Goal: Information Seeking & Learning: Learn about a topic

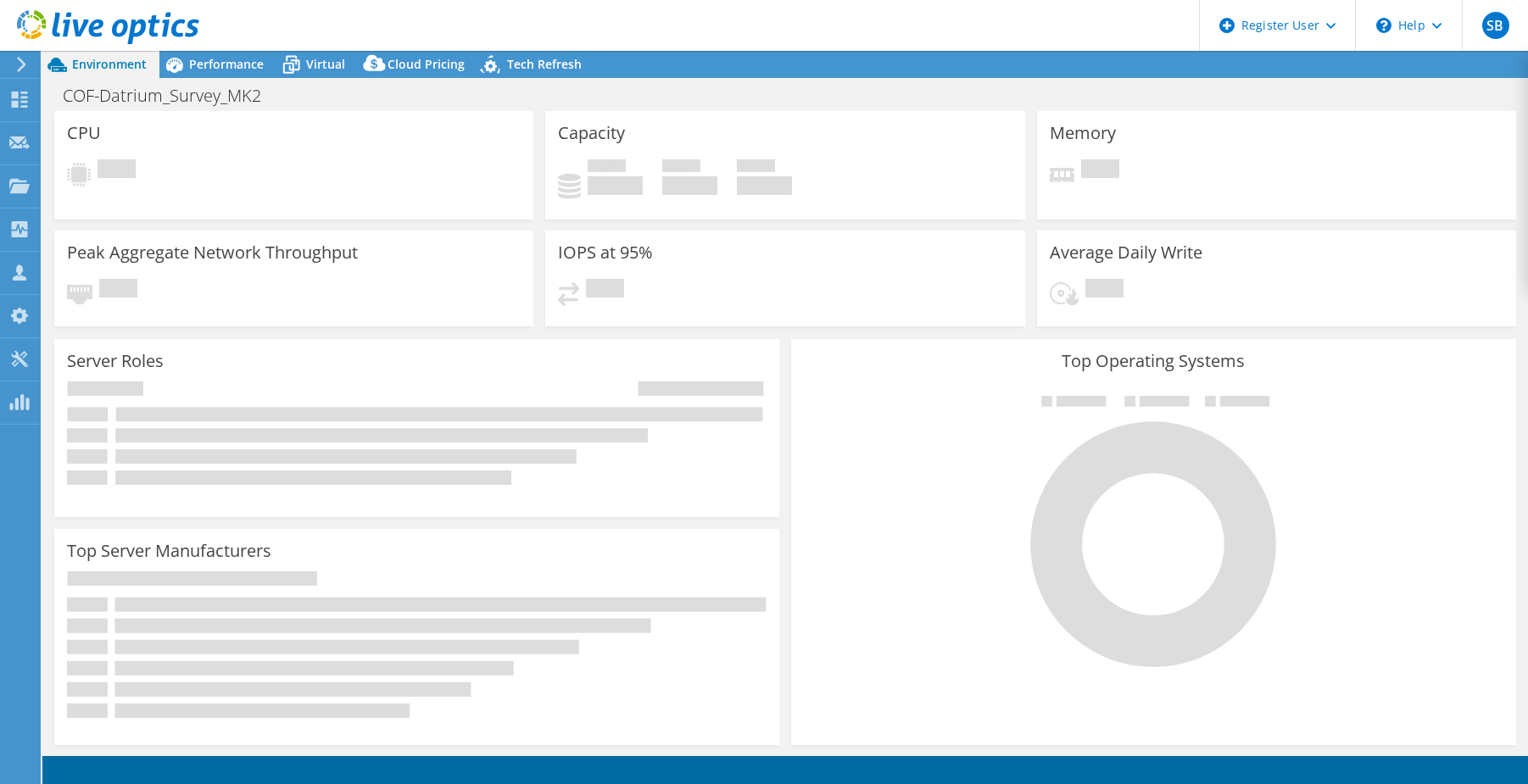
select select "USWest"
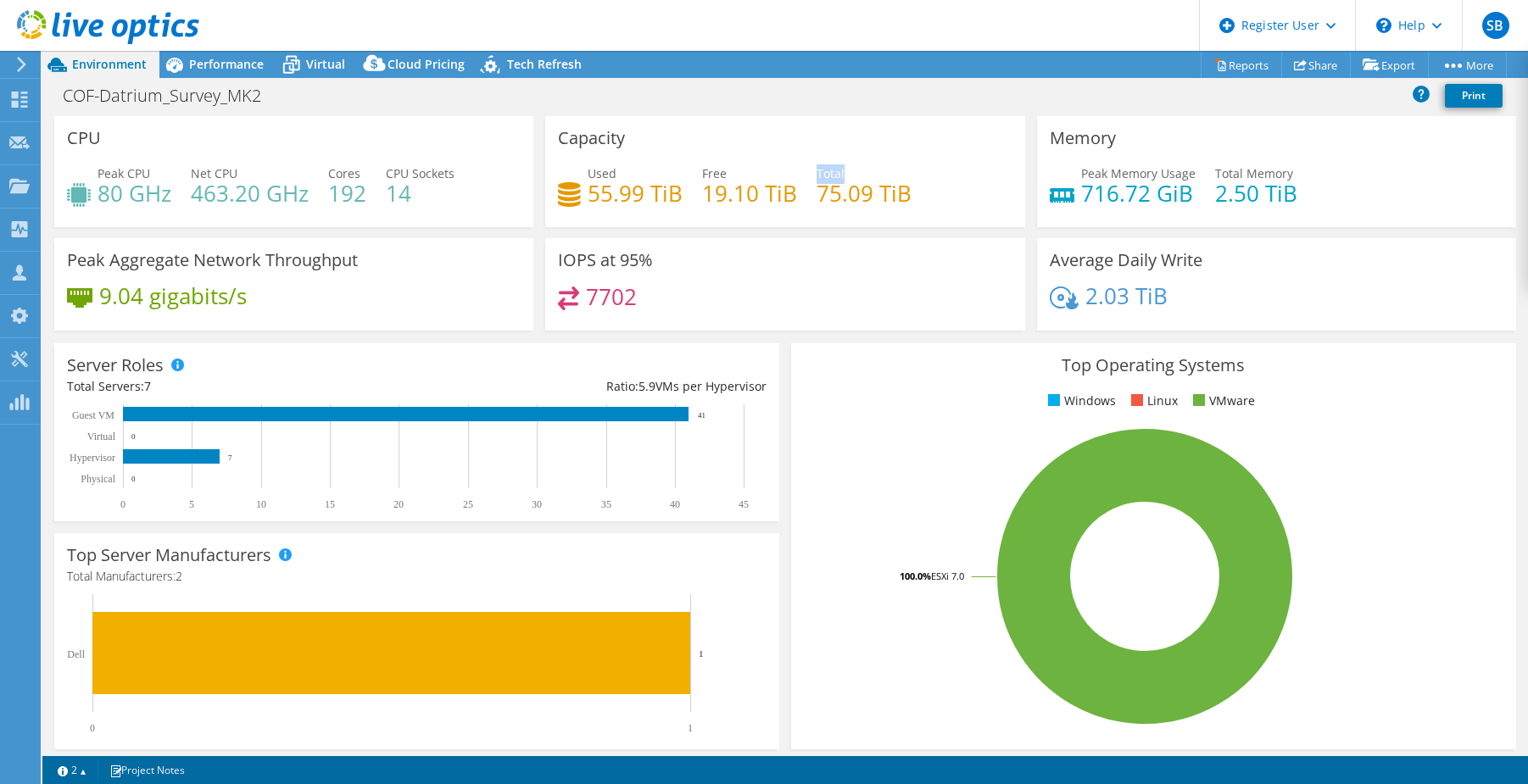
drag, startPoint x: 811, startPoint y: 176, endPoint x: 878, endPoint y: 177, distance: 67.0
click at [878, 177] on div "Total 75.09 TiB" at bounding box center [864, 184] width 95 height 38
drag, startPoint x: 878, startPoint y: 177, endPoint x: 904, endPoint y: 195, distance: 31.6
click at [904, 195] on div "Used 55.99 TiB Free 19.10 TiB Total 75.09 TiB" at bounding box center [785, 191] width 454 height 55
drag, startPoint x: 910, startPoint y: 195, endPoint x: 794, endPoint y: 196, distance: 116.0
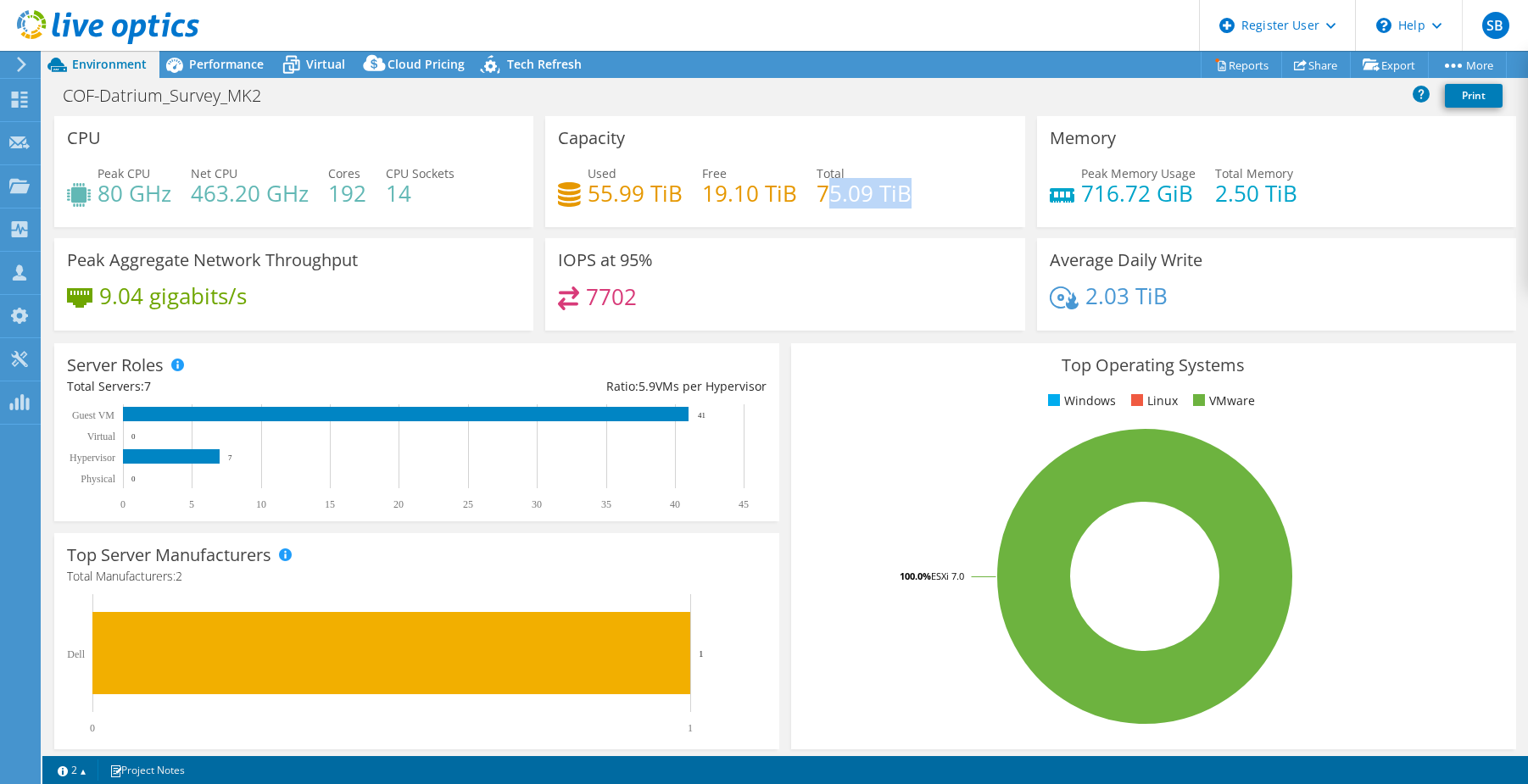
click at [804, 196] on div "Used 55.99 TiB Free 19.10 TiB Total 75.09 TiB" at bounding box center [785, 191] width 454 height 55
drag, startPoint x: 794, startPoint y: 196, endPoint x: 643, endPoint y: 196, distance: 151.0
click at [678, 196] on div "Used 55.99 TiB Free 19.10 TiB Total 75.09 TiB" at bounding box center [785, 191] width 454 height 55
drag, startPoint x: 618, startPoint y: 294, endPoint x: 583, endPoint y: 295, distance: 35.0
click at [586, 295] on h4 "7702" at bounding box center [611, 296] width 51 height 18
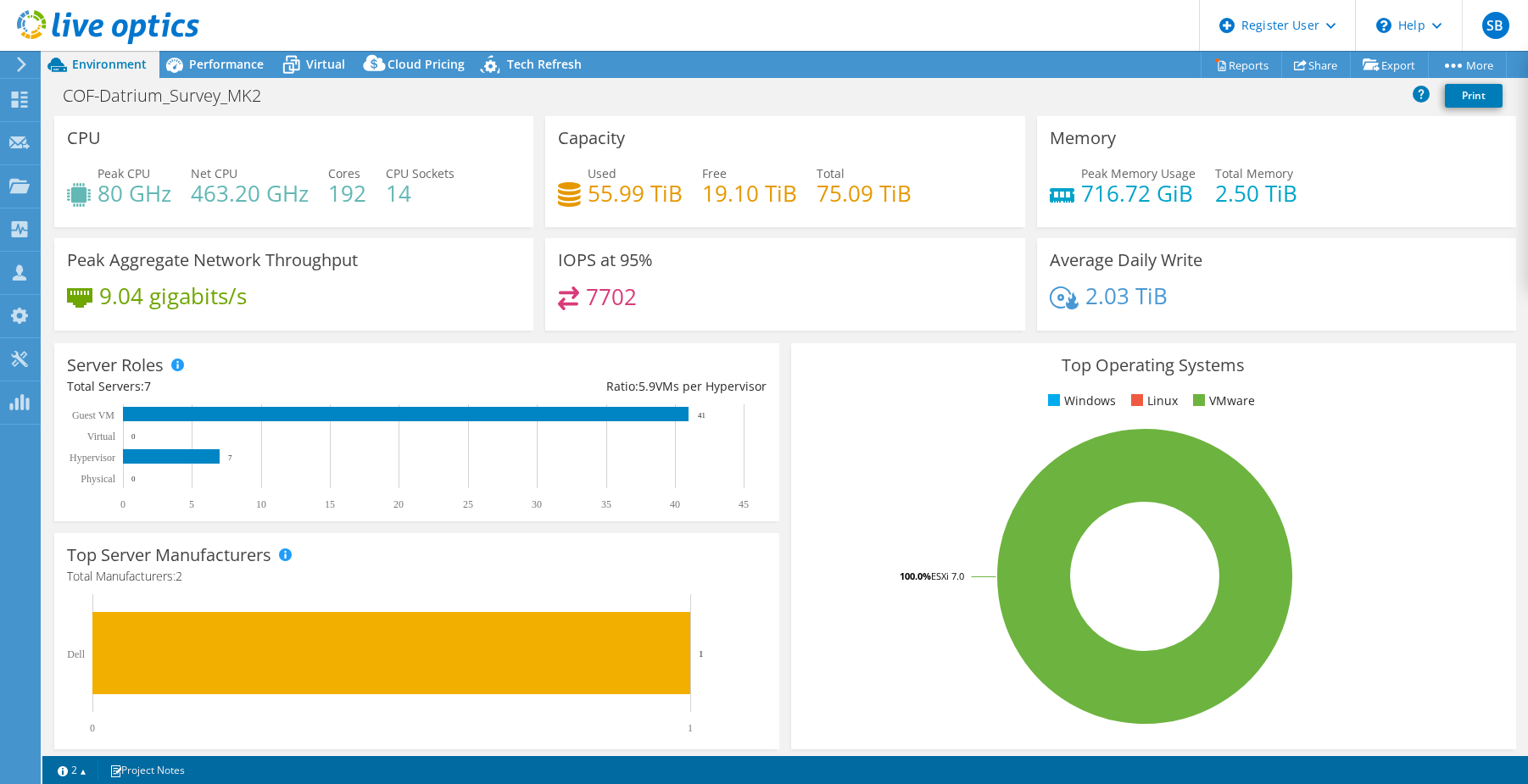
drag, startPoint x: 583, startPoint y: 295, endPoint x: 699, endPoint y: 315, distance: 117.7
click at [699, 315] on div "7702" at bounding box center [785, 305] width 454 height 37
drag, startPoint x: 644, startPoint y: 296, endPoint x: 572, endPoint y: 299, distance: 72.1
click at [573, 298] on div "7702" at bounding box center [785, 305] width 454 height 37
click at [869, 268] on div "IOPS at 95% 7702" at bounding box center [785, 285] width 479 height 92
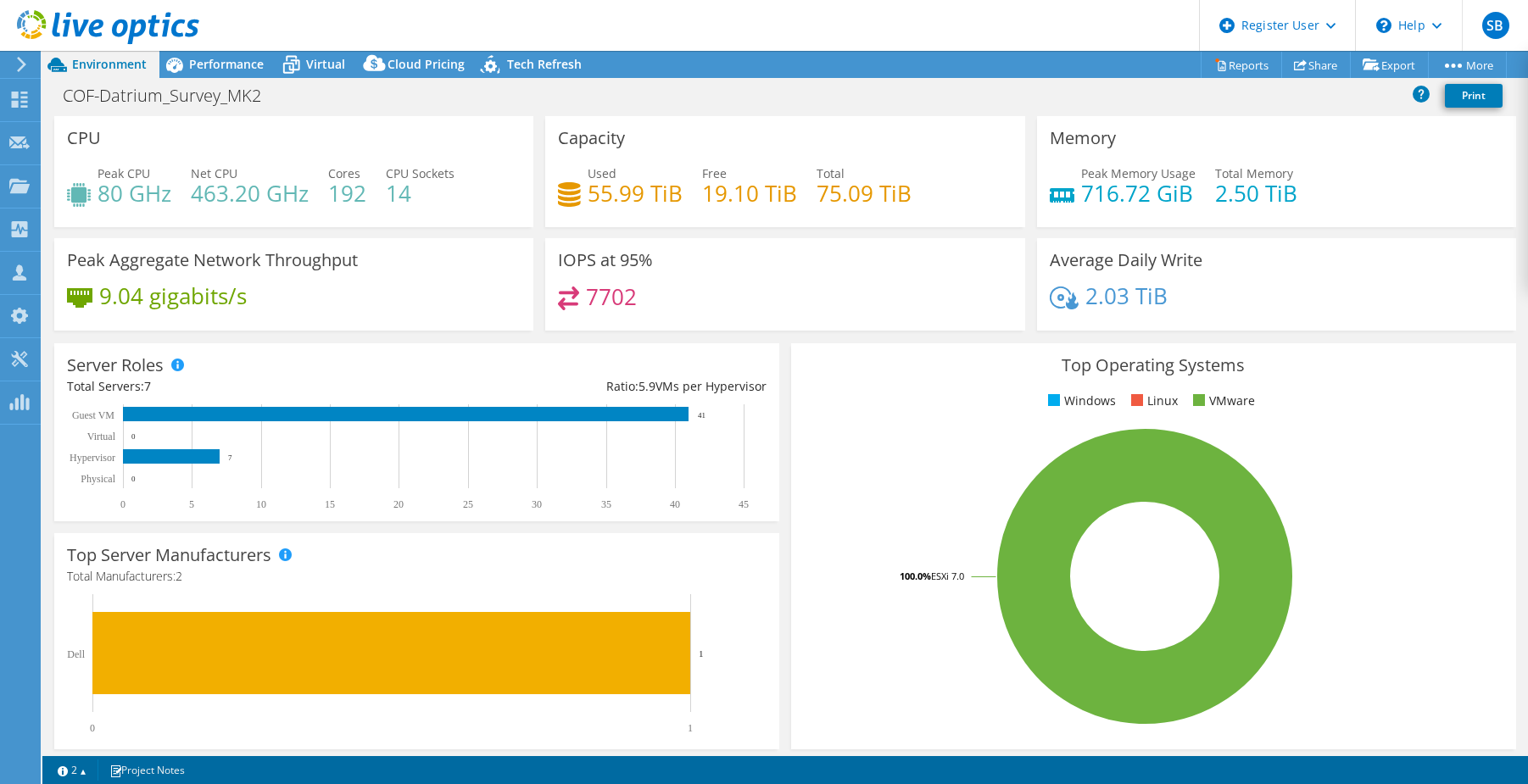
drag, startPoint x: 460, startPoint y: 185, endPoint x: 258, endPoint y: 200, distance: 202.6
click at [268, 200] on div "Peak CPU 80 GHz Net CPU 463.20 GHz Cores 192 CPU Sockets 14" at bounding box center [294, 191] width 454 height 55
drag, startPoint x: 258, startPoint y: 200, endPoint x: 465, endPoint y: 214, distance: 207.5
click at [465, 214] on div "Peak CPU 80 GHz Net CPU 463.20 GHz Cores 192 CPU Sockets 14" at bounding box center [294, 191] width 454 height 55
click at [215, 59] on span "Performance" at bounding box center [227, 63] width 75 height 16
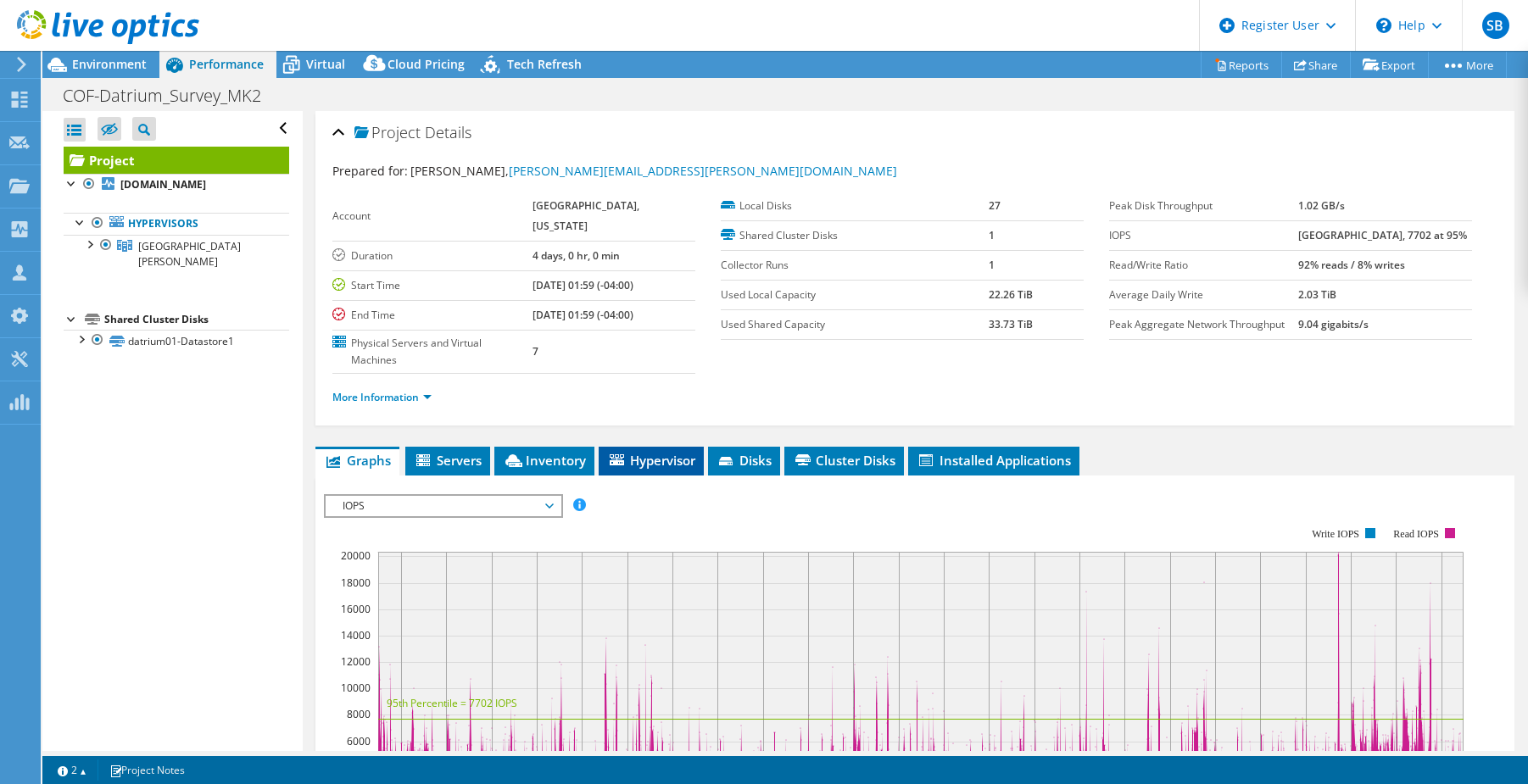
click at [642, 452] on span "Hypervisor" at bounding box center [651, 461] width 89 height 17
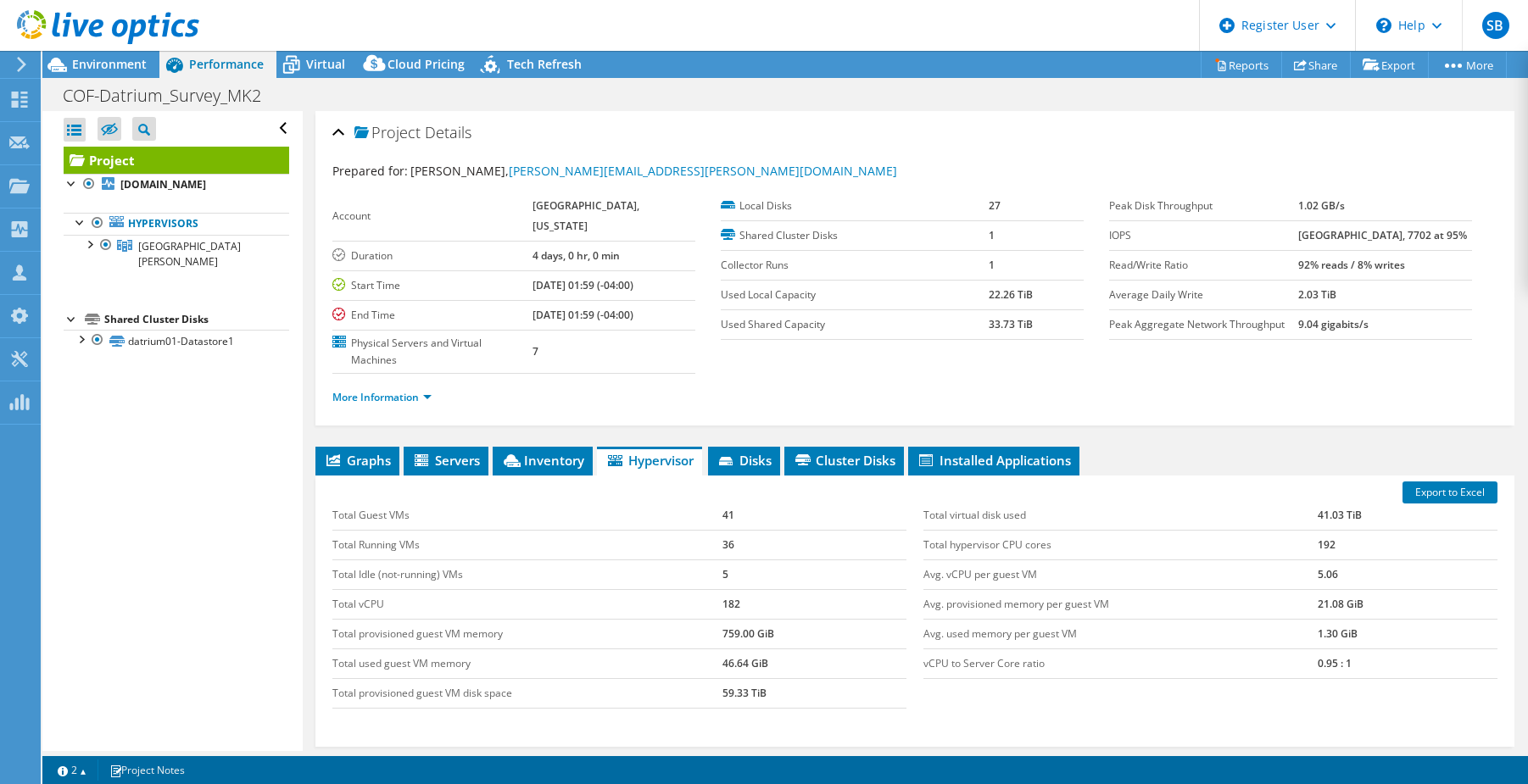
scroll to position [115, 0]
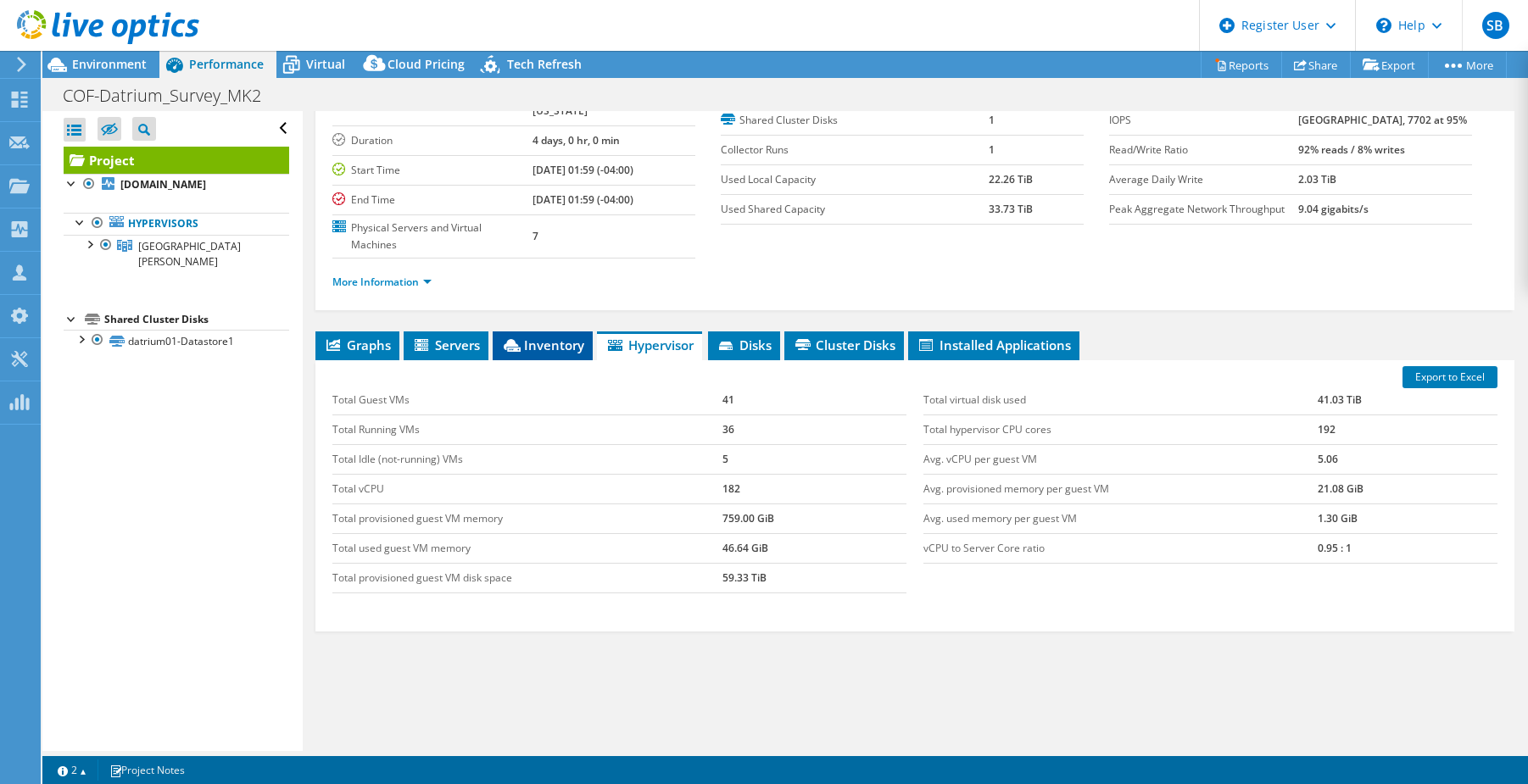
click at [528, 332] on li "Inventory" at bounding box center [543, 346] width 100 height 29
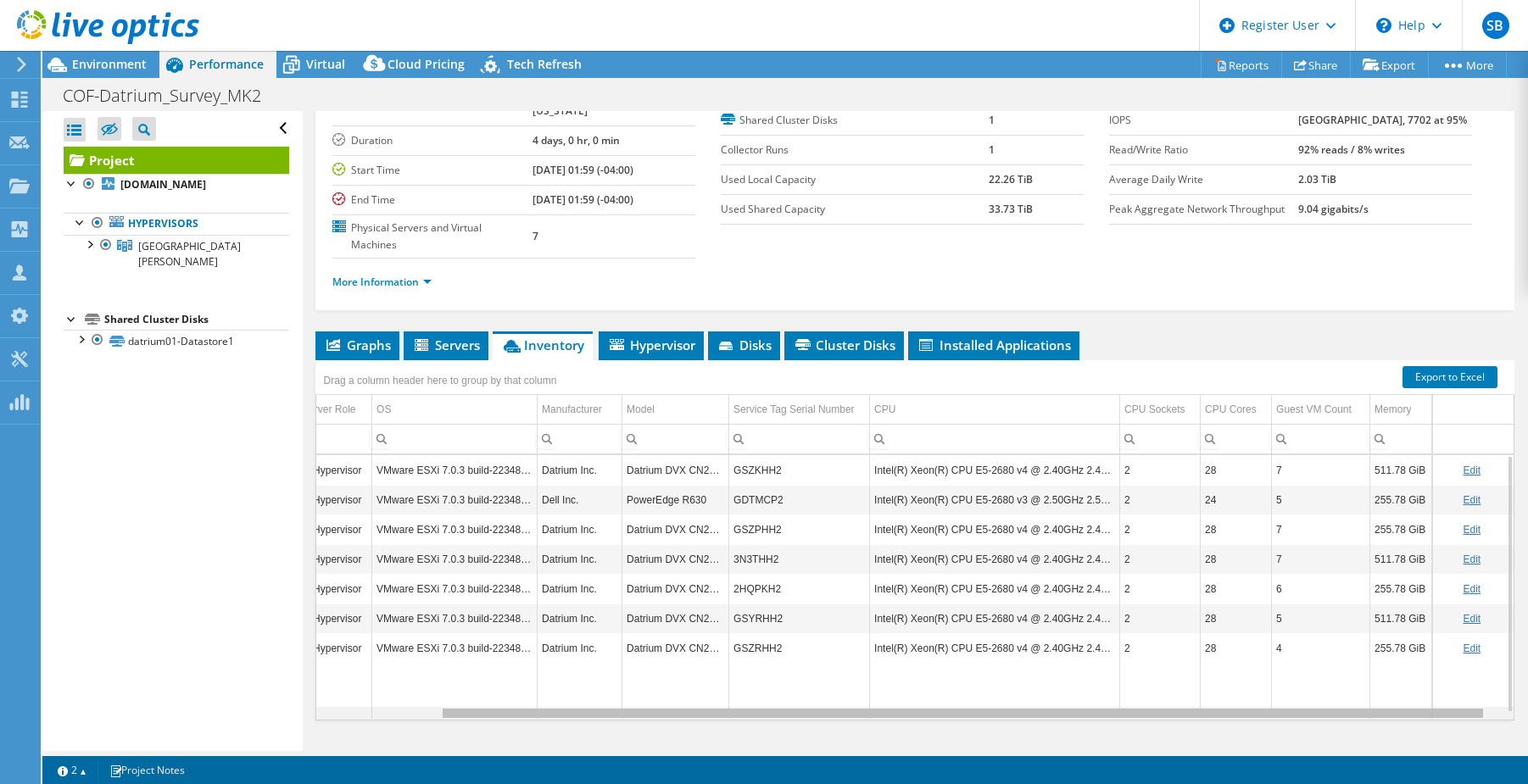
scroll to position [0, 0]
drag, startPoint x: 1047, startPoint y: 683, endPoint x: 1190, endPoint y: 681, distance: 143.0
click at [1190, 681] on body "SB Dell User Sebastian Banu Sebastian.Banu@dell.com Dell My Profile Log Out \n …" at bounding box center [764, 392] width 1528 height 784
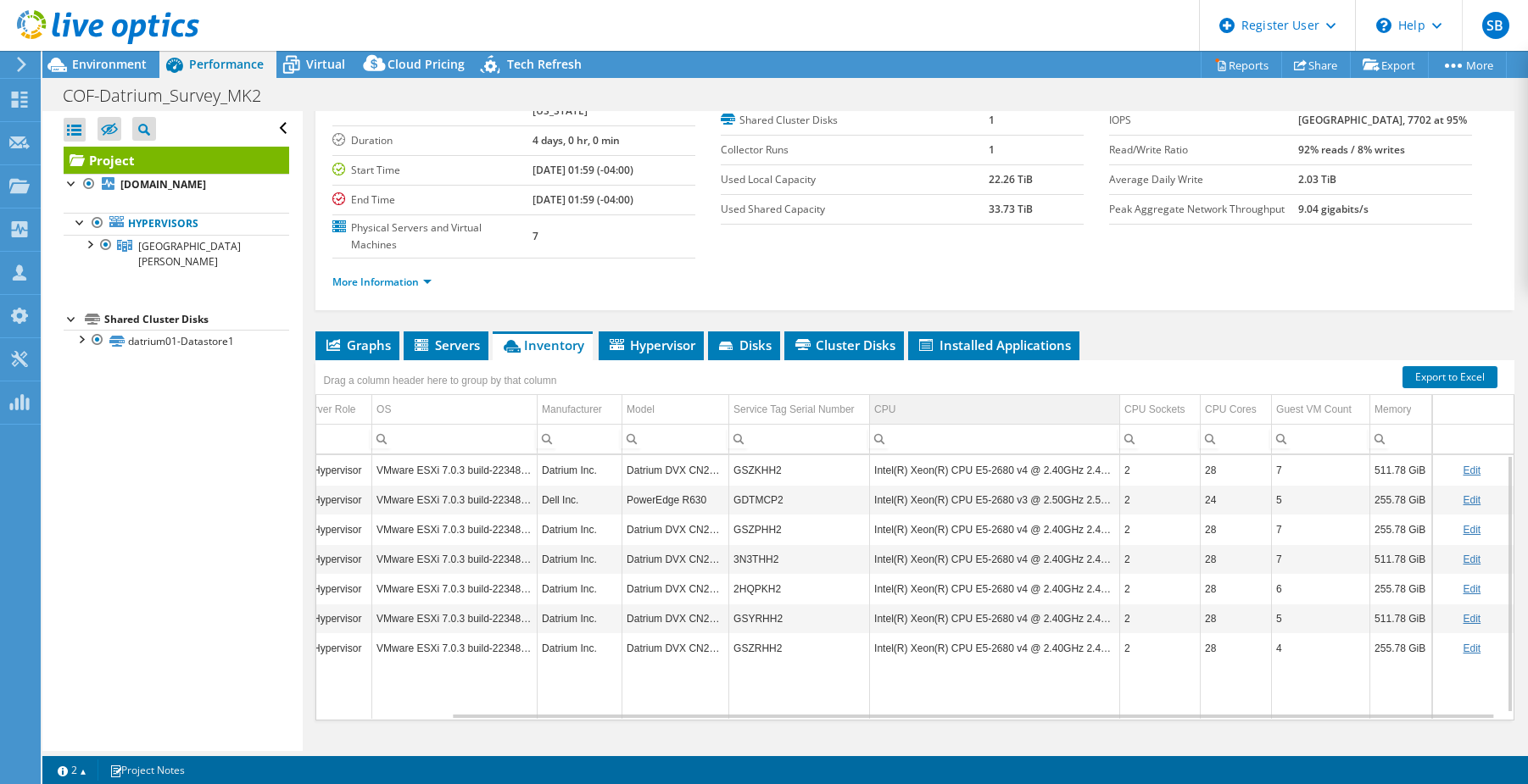
click at [1035, 395] on td "CPU" at bounding box center [995, 410] width 250 height 30
click at [1017, 395] on td "CPU" at bounding box center [995, 410] width 250 height 30
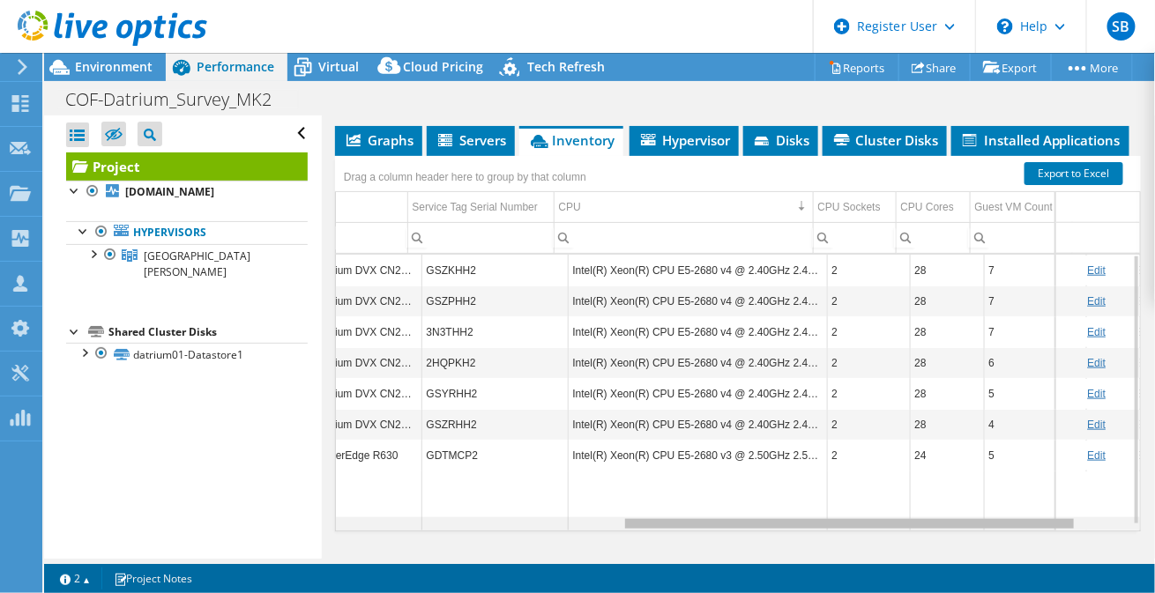
scroll to position [0, 502]
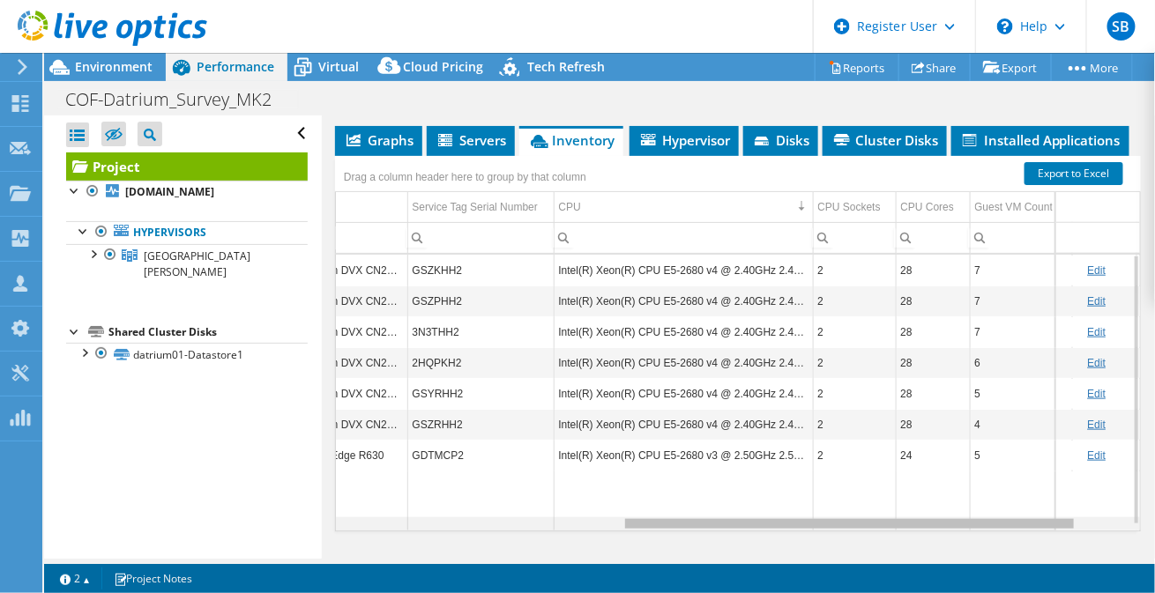
drag, startPoint x: 794, startPoint y: 516, endPoint x: 999, endPoint y: 509, distance: 205.5
click at [999, 509] on body "SB Dell User Sebastian Banu Sebastian.Banu@dell.com Dell My Profile Log Out \n …" at bounding box center [577, 296] width 1155 height 593
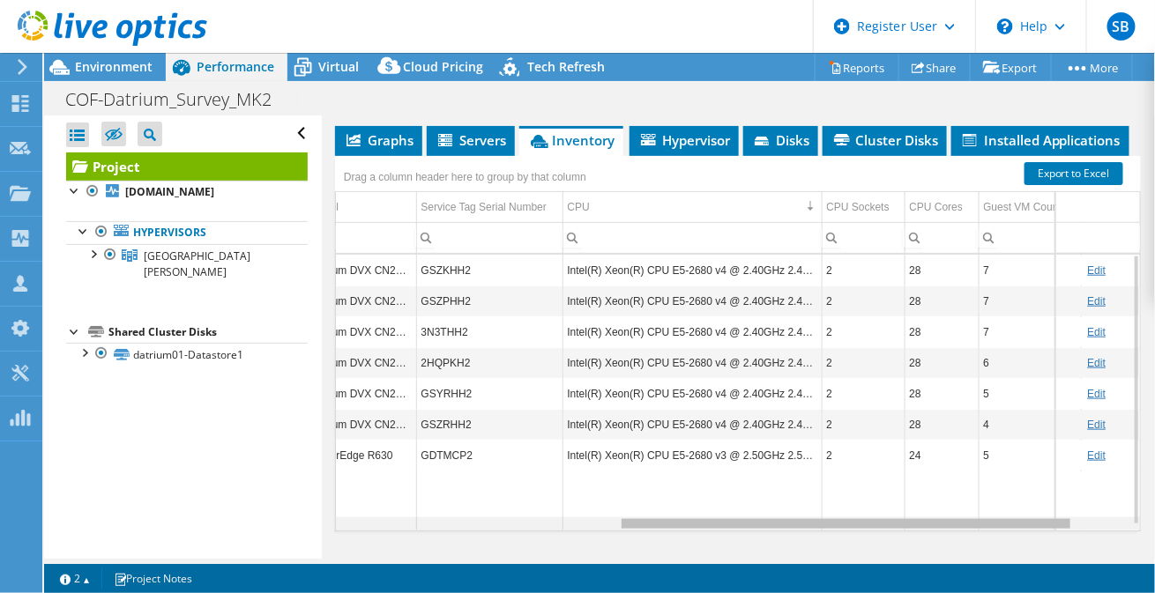
scroll to position [0, 487]
drag, startPoint x: 713, startPoint y: 515, endPoint x: 698, endPoint y: 515, distance: 15.0
click at [698, 515] on body "SB Dell User Sebastian Banu Sebastian.Banu@dell.com Dell My Profile Log Out \n …" at bounding box center [577, 296] width 1155 height 593
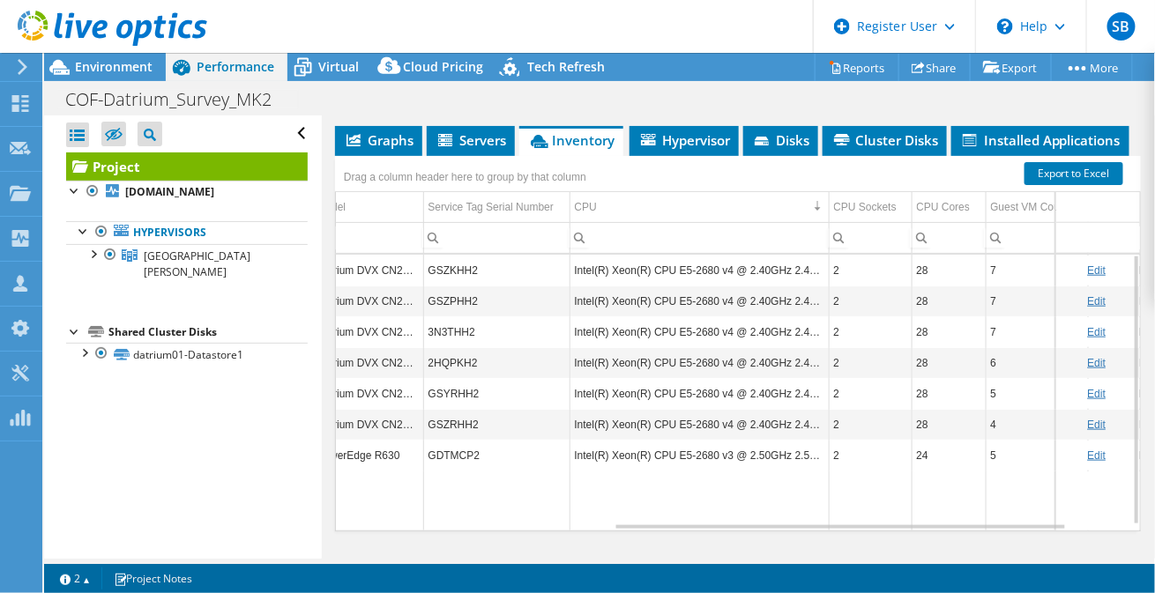
click at [580, 217] on div "Drag a column header here to group by that column Server Name Server Role OS Ma…" at bounding box center [738, 343] width 806 height 375
drag, startPoint x: 580, startPoint y: 217, endPoint x: 389, endPoint y: 78, distance: 236.1
click at [389, 78] on div "SB Dell User Sebastian Banu Sebastian.Banu@dell.com Dell My Profile Log Out \n …" at bounding box center [577, 296] width 1155 height 593
click at [496, 131] on ul "Graphs Servers Inventory Hypervisor Disks Cluster Disks Installed Applications" at bounding box center [738, 141] width 806 height 30
click at [526, 30] on header "SB Dell User Sebastian Banu Sebastian.Banu@dell.com Dell My Profile Log Out \n …" at bounding box center [577, 26] width 1155 height 53
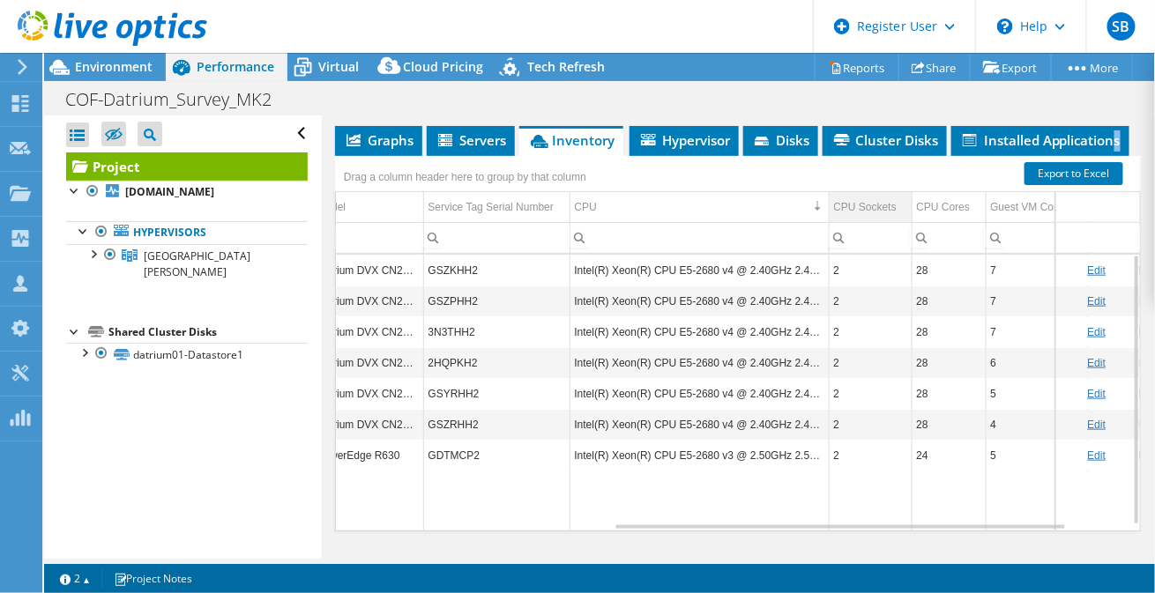
click at [845, 197] on div "CPU Sockets" at bounding box center [865, 207] width 63 height 21
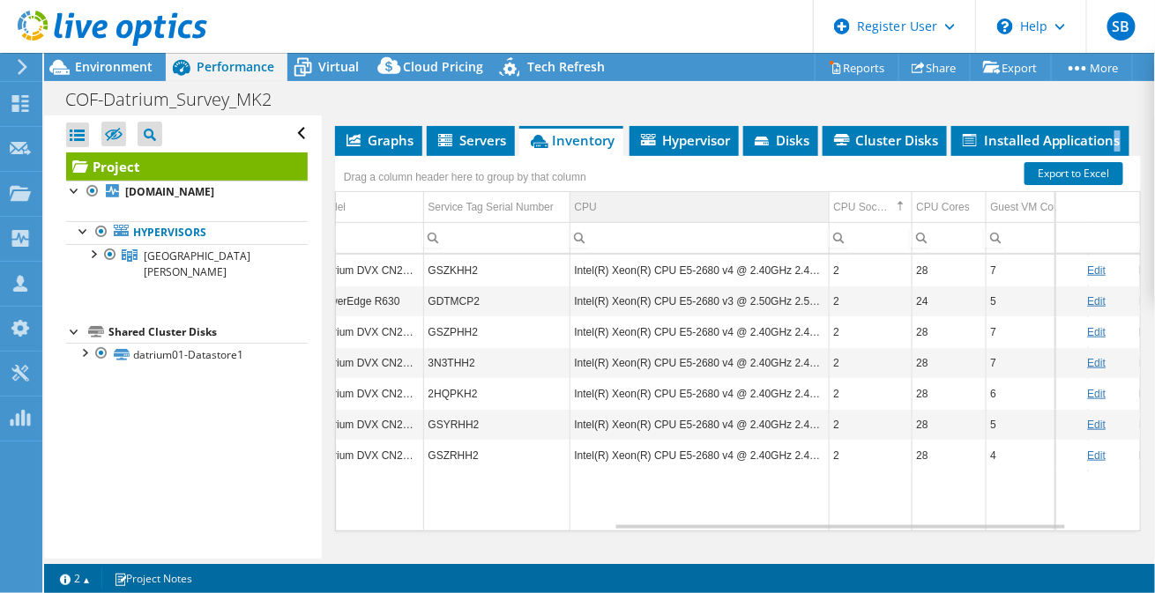
click at [820, 192] on td "CPU" at bounding box center [698, 207] width 259 height 31
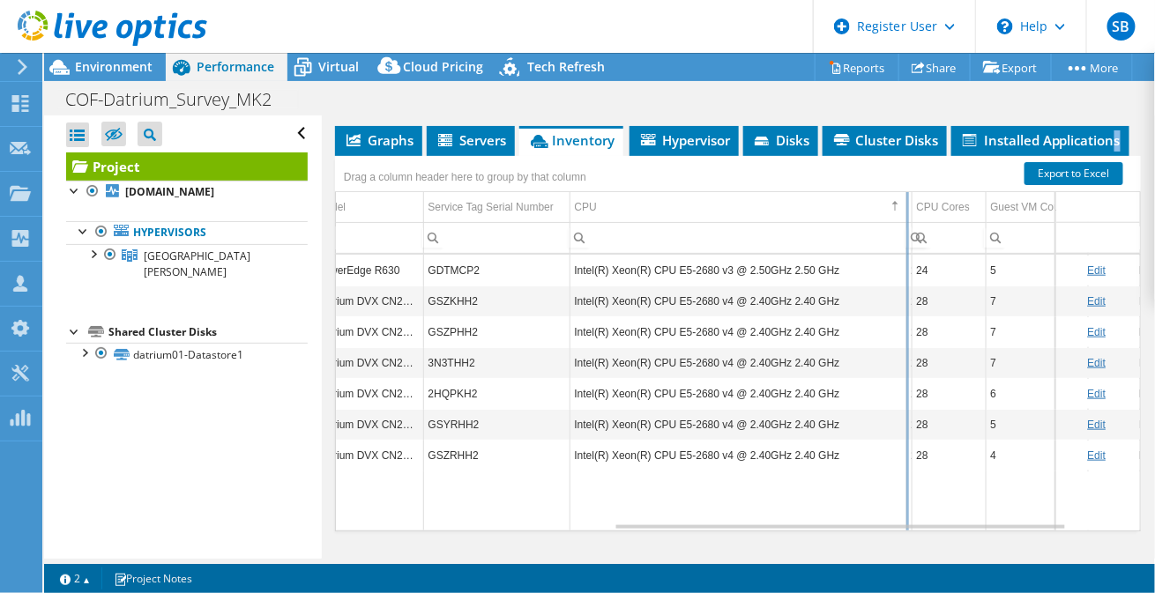
drag, startPoint x: 829, startPoint y: 190, endPoint x: 964, endPoint y: 189, distance: 134.9
click at [964, 189] on div "Drag a column header here to group by that column Server Name Server Role OS Ma…" at bounding box center [738, 343] width 806 height 375
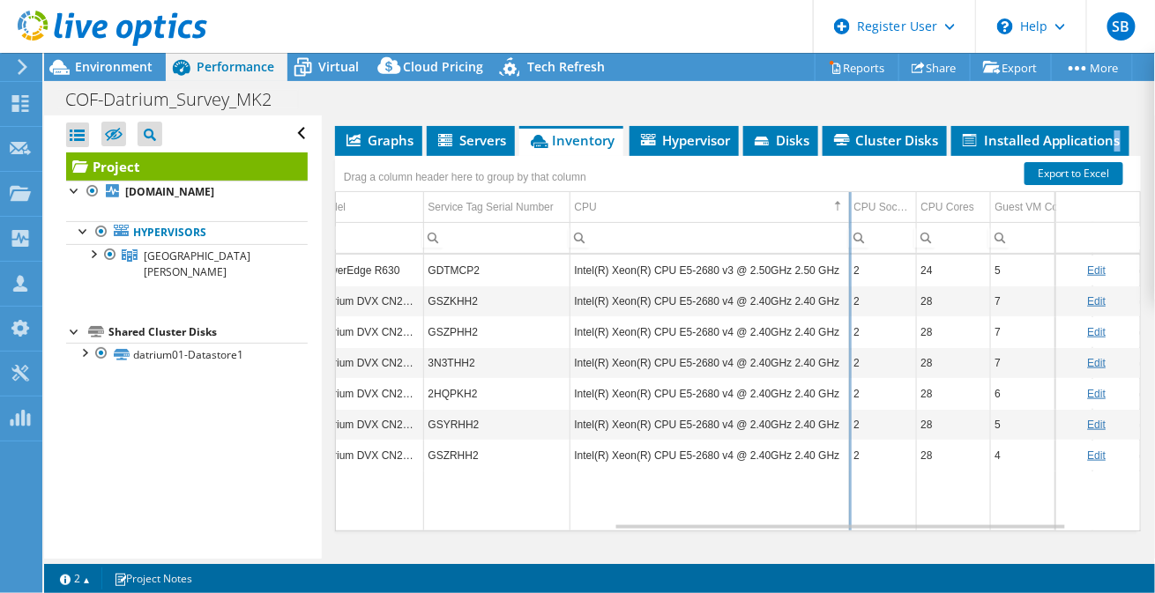
drag, startPoint x: 906, startPoint y: 189, endPoint x: 851, endPoint y: 191, distance: 55.6
click at [851, 191] on div "Drag a column header here to group by that column Server Name Server Role OS Ma…" at bounding box center [738, 343] width 806 height 375
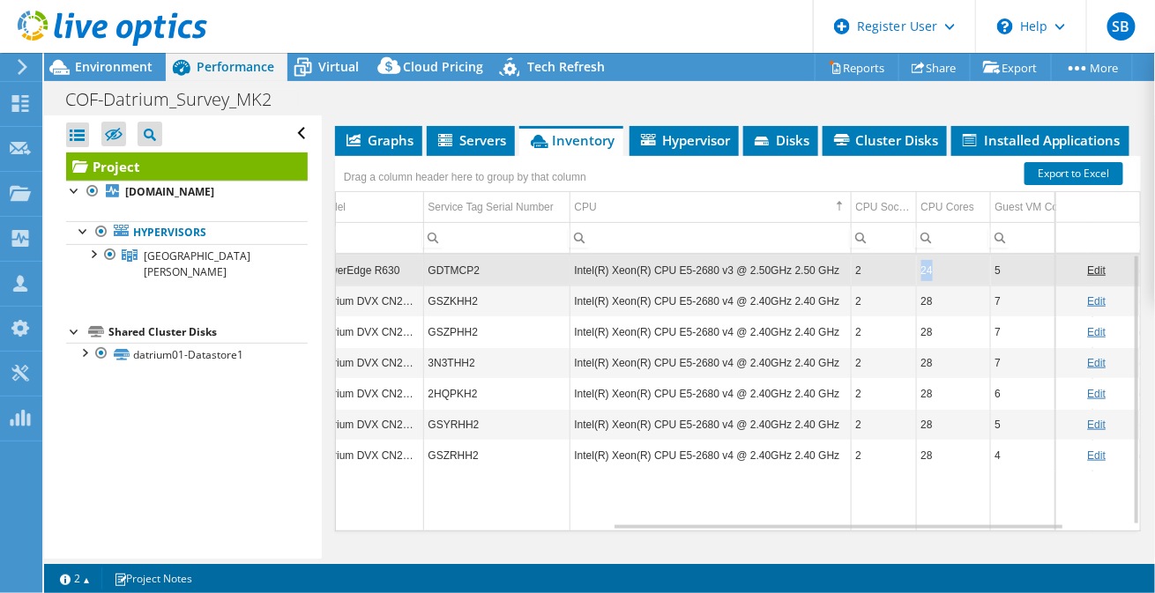
click at [930, 258] on td "24" at bounding box center [953, 270] width 74 height 31
click at [715, 156] on div "Drag a column header here to group by that column" at bounding box center [738, 167] width 806 height 23
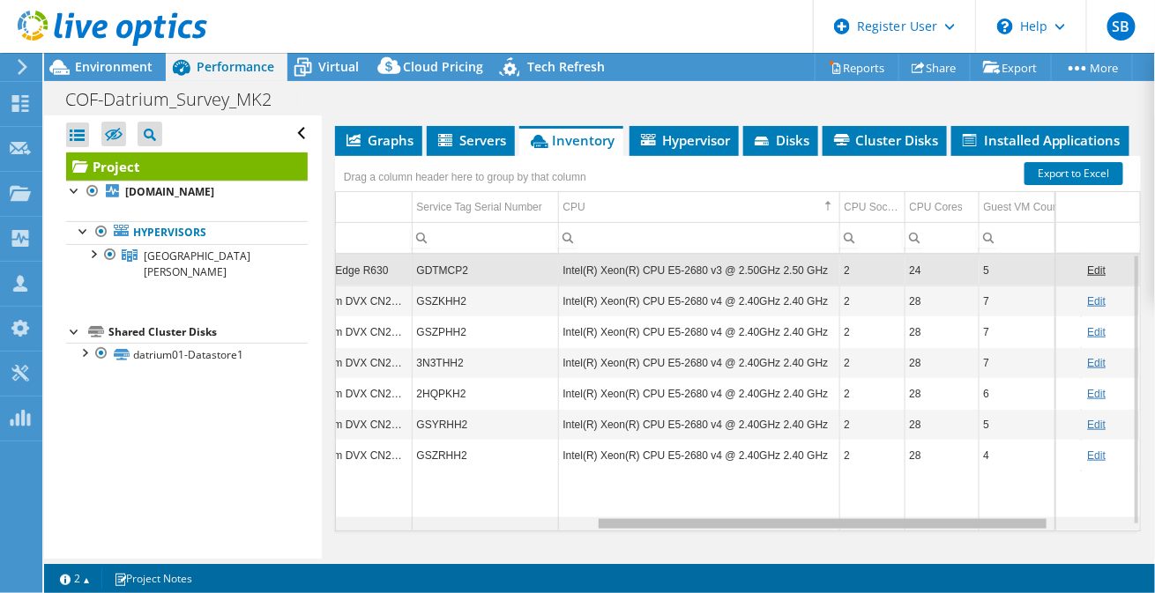
scroll to position [0, 599]
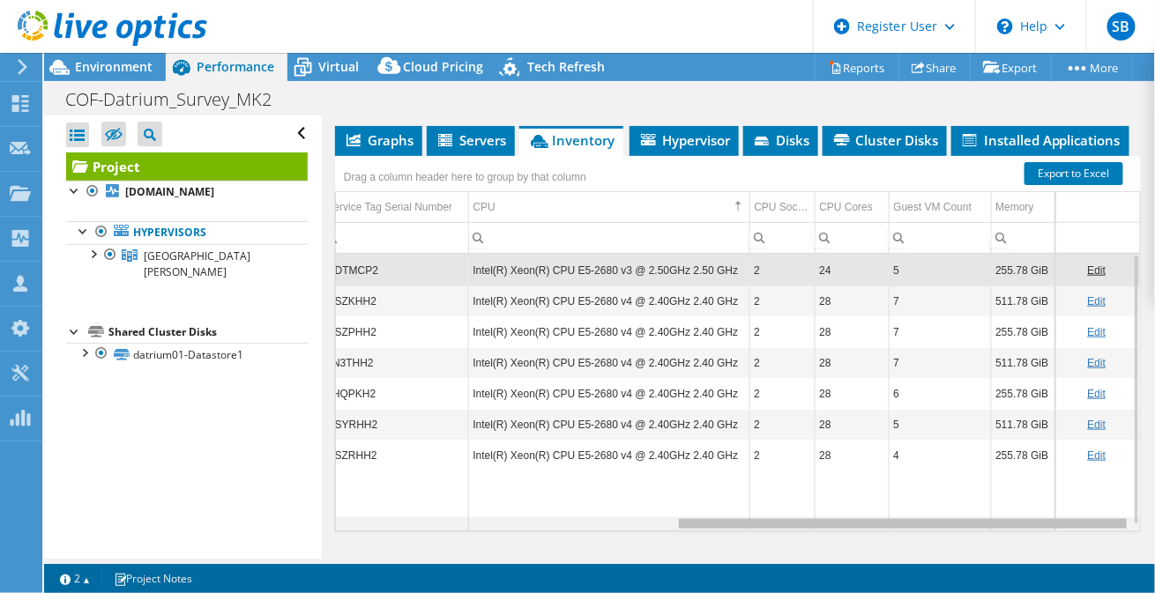
click at [989, 526] on body "SB Dell User Sebastian Banu Sebastian.Banu@dell.com Dell My Profile Log Out \n …" at bounding box center [577, 296] width 1155 height 593
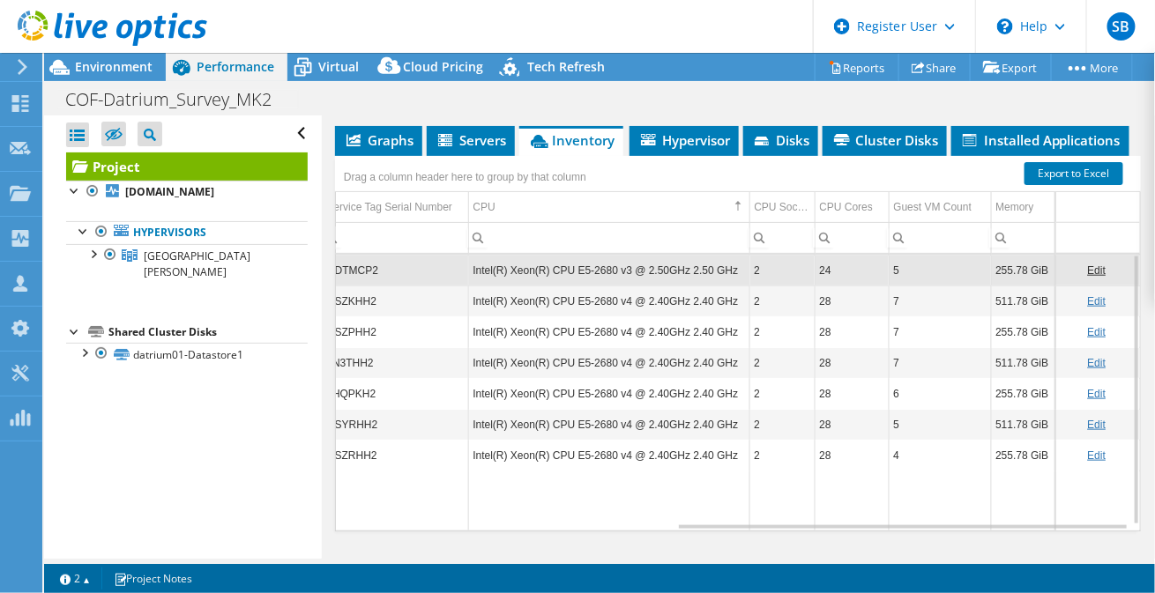
click at [96, 56] on div at bounding box center [103, 29] width 207 height 59
click at [101, 60] on span "Environment" at bounding box center [114, 66] width 78 height 17
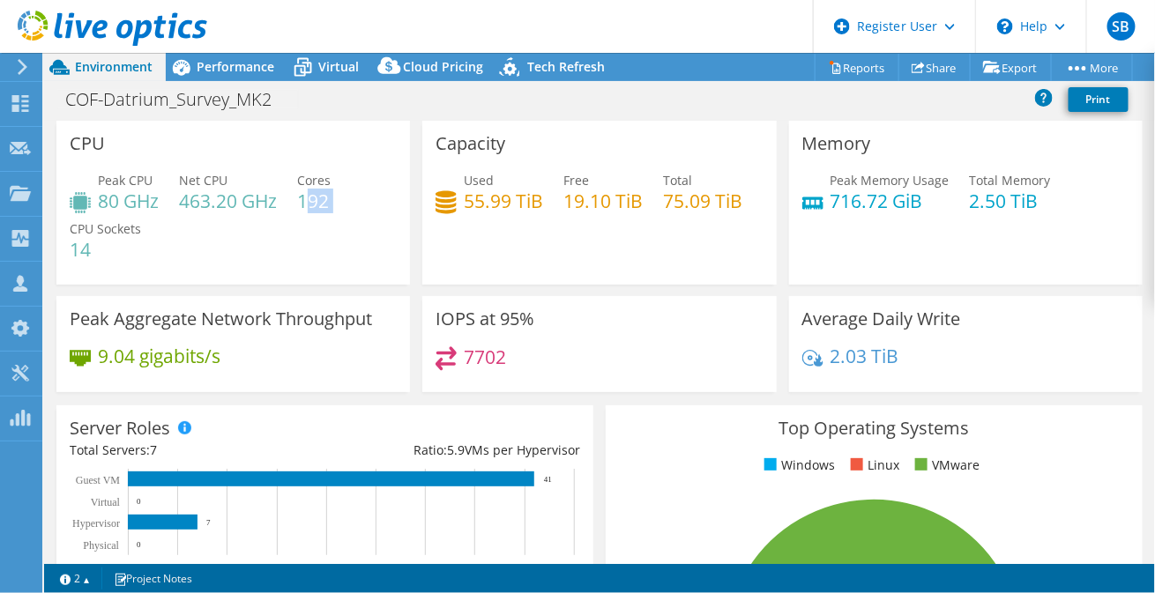
drag, startPoint x: 327, startPoint y: 204, endPoint x: 297, endPoint y: 208, distance: 30.3
click at [298, 208] on div "Peak CPU 80 GHz Net CPU 463.20 GHz Cores 192 CPU Sockets 14" at bounding box center [233, 224] width 327 height 106
drag, startPoint x: 297, startPoint y: 208, endPoint x: 343, endPoint y: 227, distance: 49.4
click at [343, 227] on div "Peak CPU 80 GHz Net CPU 463.20 GHz Cores 192 CPU Sockets 14" at bounding box center [233, 224] width 327 height 106
click at [231, 61] on span "Performance" at bounding box center [236, 66] width 78 height 17
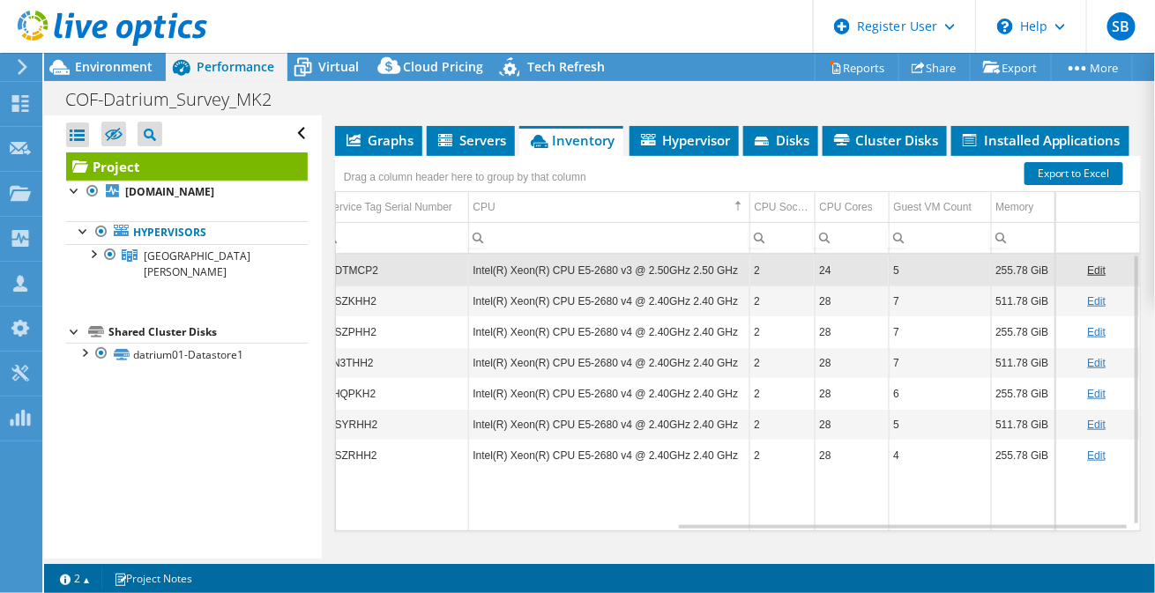
drag, startPoint x: 710, startPoint y: 509, endPoint x: 656, endPoint y: 508, distance: 54.7
click at [656, 508] on td "Data grid" at bounding box center [608, 502] width 281 height 62
click at [84, 65] on span "Environment" at bounding box center [114, 66] width 78 height 17
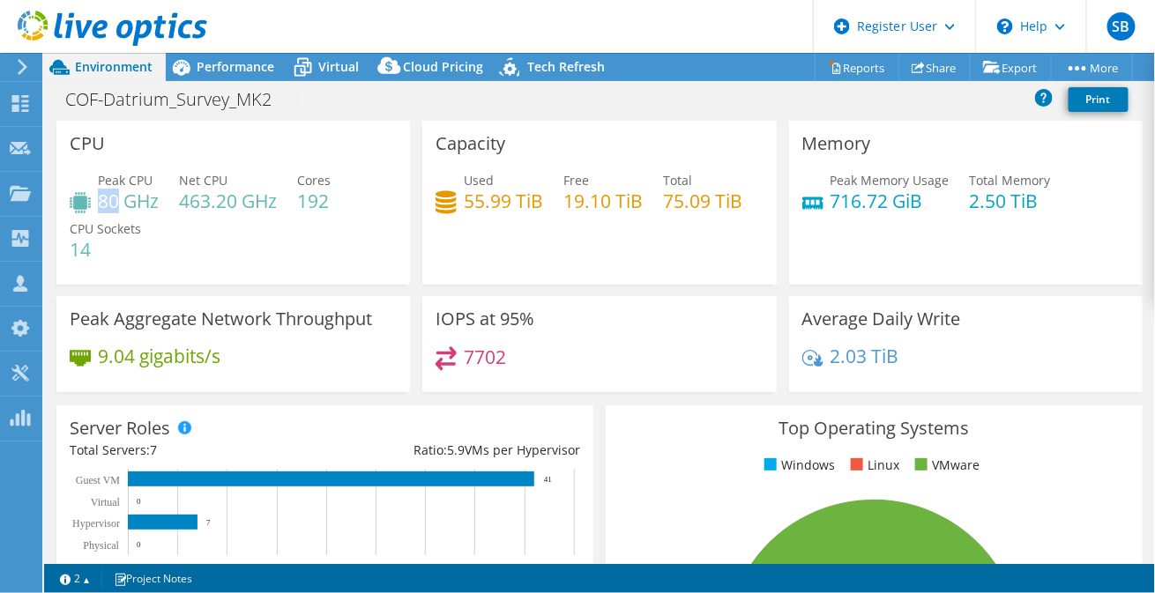
drag, startPoint x: 100, startPoint y: 201, endPoint x: 135, endPoint y: 201, distance: 34.4
click at [131, 201] on h4 "80 GHz" at bounding box center [128, 200] width 61 height 19
drag, startPoint x: 135, startPoint y: 201, endPoint x: 107, endPoint y: 205, distance: 28.5
click at [107, 206] on h4 "80 GHz" at bounding box center [128, 200] width 61 height 19
drag, startPoint x: 174, startPoint y: 204, endPoint x: 249, endPoint y: 207, distance: 75.0
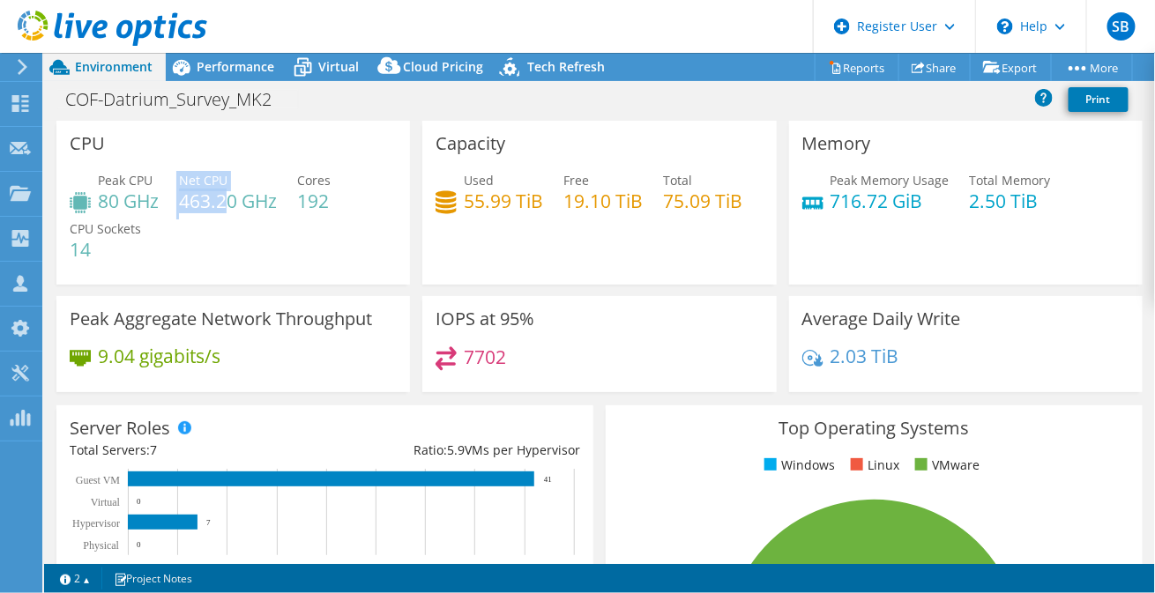
click at [239, 205] on div "Peak CPU 80 GHz Net CPU 463.20 GHz Cores 192 CPU Sockets 14" at bounding box center [233, 224] width 327 height 106
drag, startPoint x: 249, startPoint y: 207, endPoint x: 286, endPoint y: 216, distance: 38.1
click at [286, 216] on div "Peak CPU 80 GHz Net CPU 463.20 GHz Cores 192 CPU Sockets 14" at bounding box center [233, 224] width 327 height 106
drag, startPoint x: 1026, startPoint y: 195, endPoint x: 964, endPoint y: 204, distance: 62.5
click at [970, 204] on h4 "2.50 TiB" at bounding box center [1010, 200] width 81 height 19
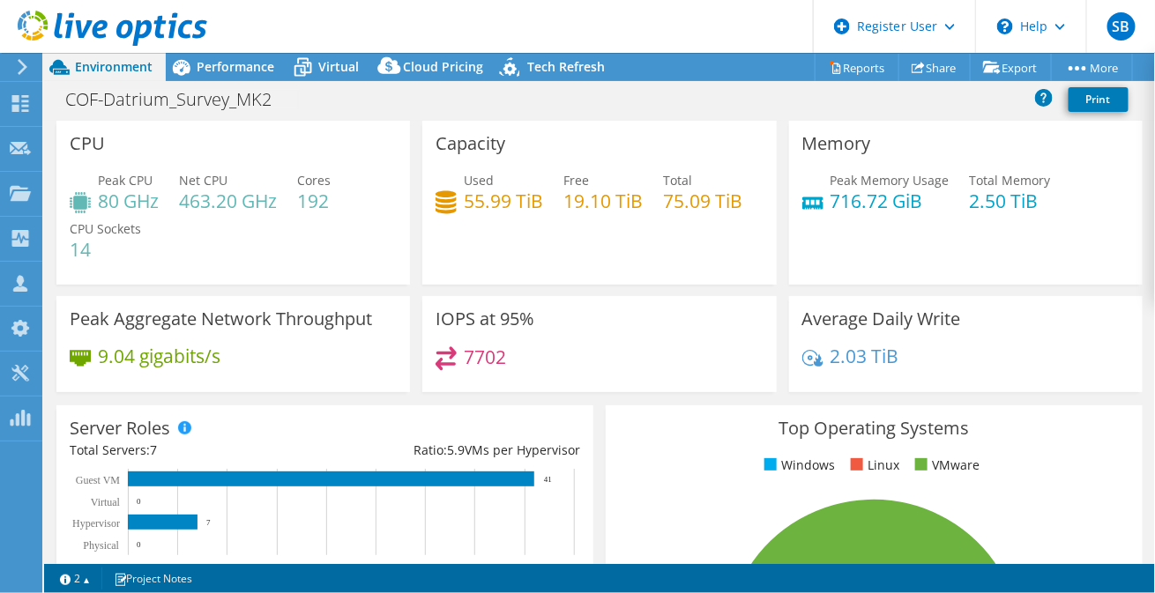
drag, startPoint x: 964, startPoint y: 204, endPoint x: 976, endPoint y: 226, distance: 24.1
click at [976, 226] on div "Peak Memory Usage 716.72 GiB Total Memory 2.50 TiB" at bounding box center [965, 199] width 327 height 57
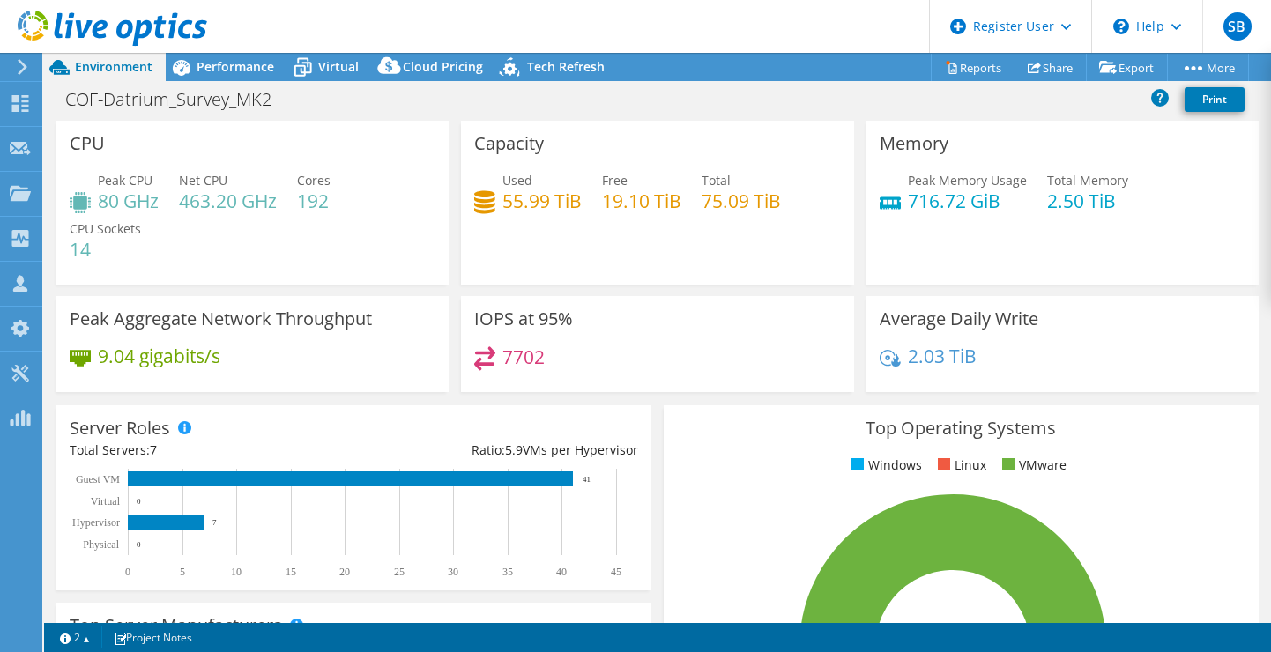
select select "USWest"
select select "USD"
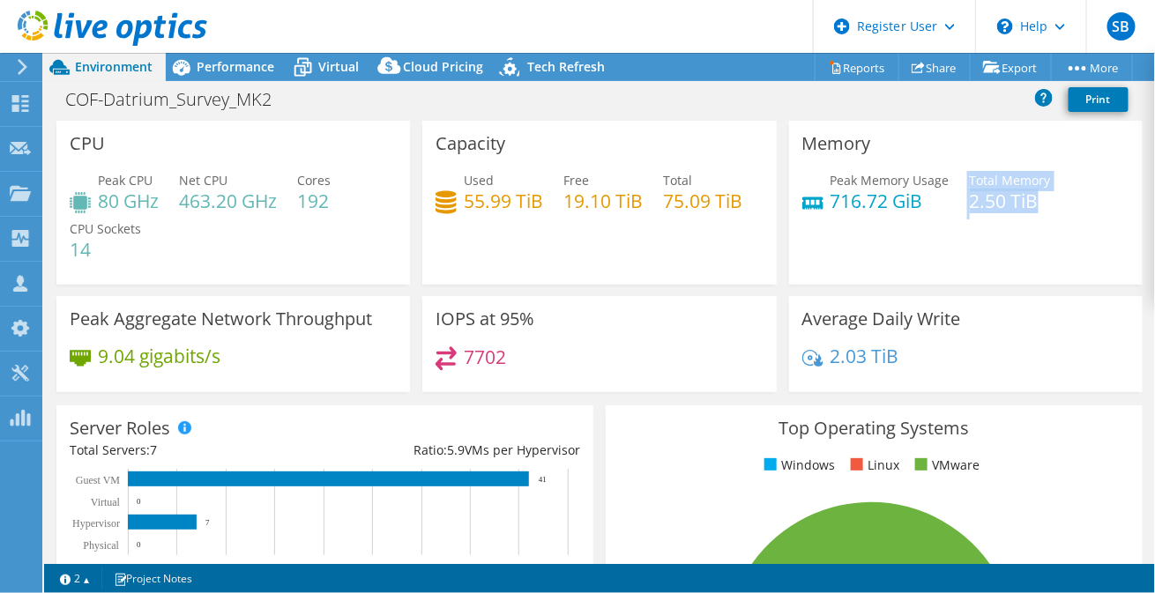
drag, startPoint x: 1028, startPoint y: 193, endPoint x: 936, endPoint y: 209, distance: 93.0
click at [935, 208] on div "Peak Memory Usage 716.72 GiB Total Memory 2.50 TiB" at bounding box center [965, 199] width 327 height 57
drag, startPoint x: 936, startPoint y: 209, endPoint x: 1009, endPoint y: 213, distance: 73.3
click at [1007, 215] on div "Peak Memory Usage 716.72 GiB Total Memory 2.50 TiB" at bounding box center [965, 199] width 327 height 57
drag, startPoint x: 1025, startPoint y: 202, endPoint x: 947, endPoint y: 211, distance: 78.9
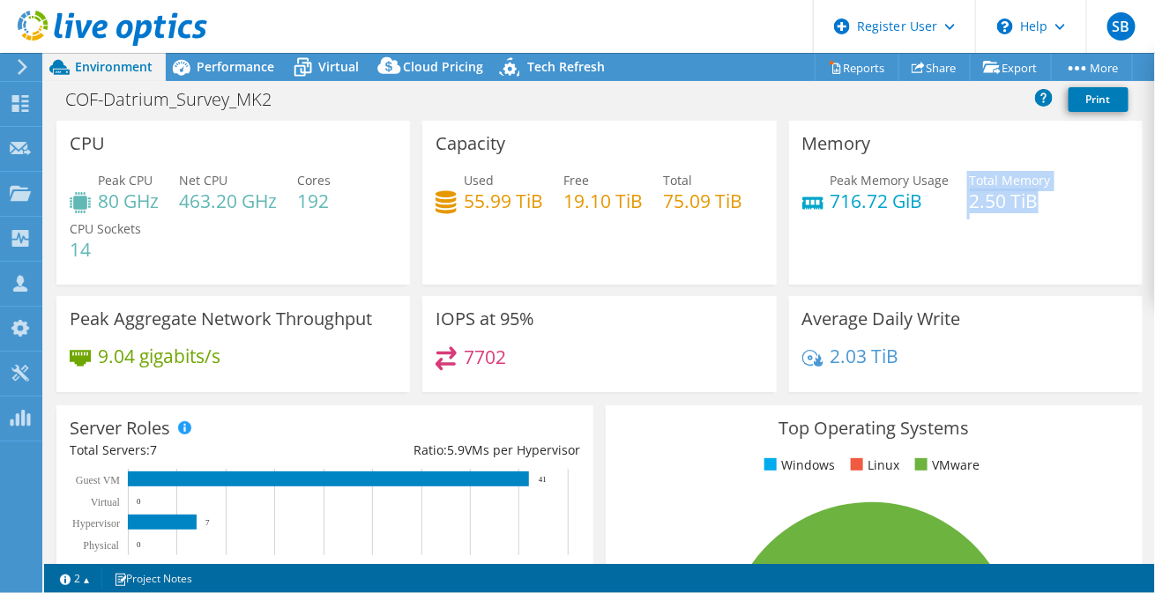
click at [947, 211] on div "Peak Memory Usage 716.72 GiB Total Memory 2.50 TiB" at bounding box center [965, 199] width 327 height 57
drag, startPoint x: 947, startPoint y: 211, endPoint x: 977, endPoint y: 233, distance: 37.2
click at [977, 233] on div "Memory Peak Memory Usage 716.72 GiB Total Memory 2.50 TiB" at bounding box center [965, 203] width 353 height 164
